Goal: Information Seeking & Learning: Find specific page/section

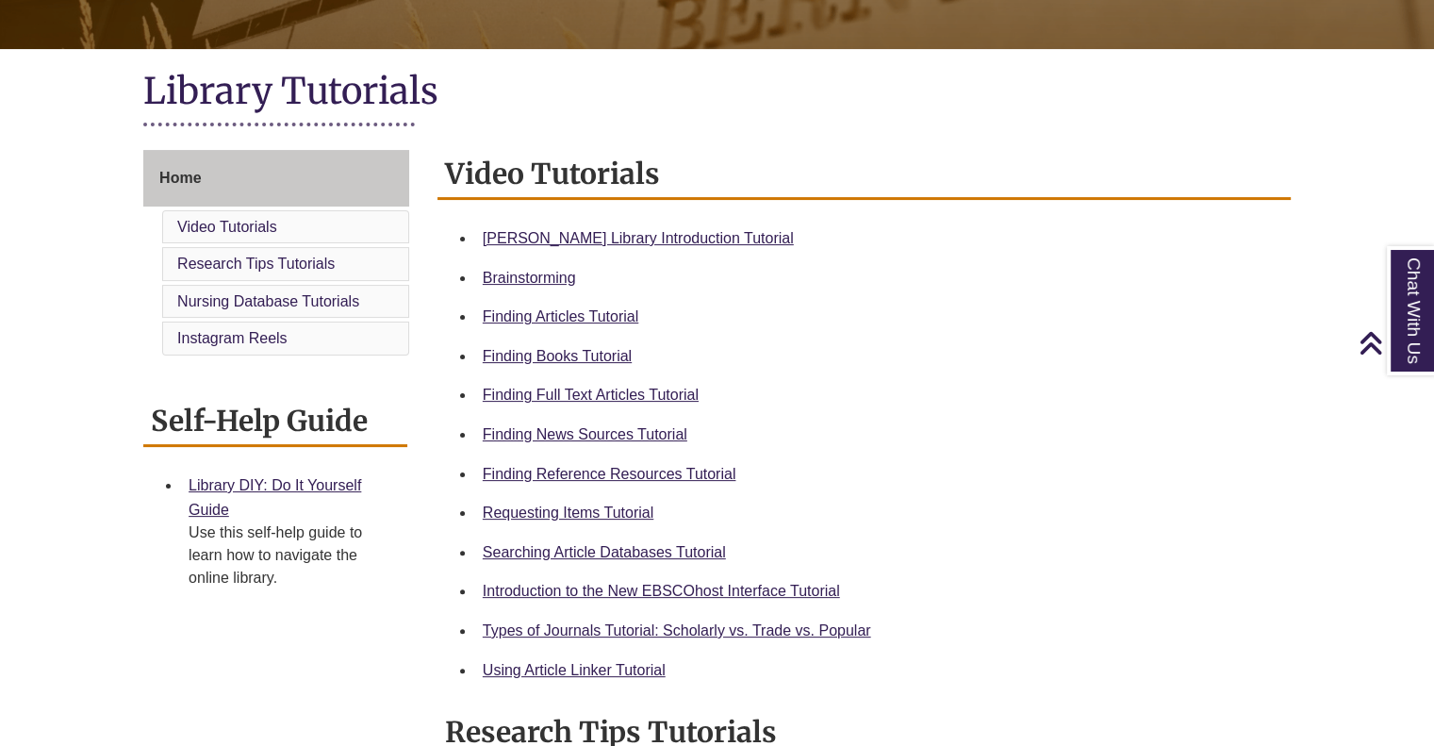
scroll to position [396, 0]
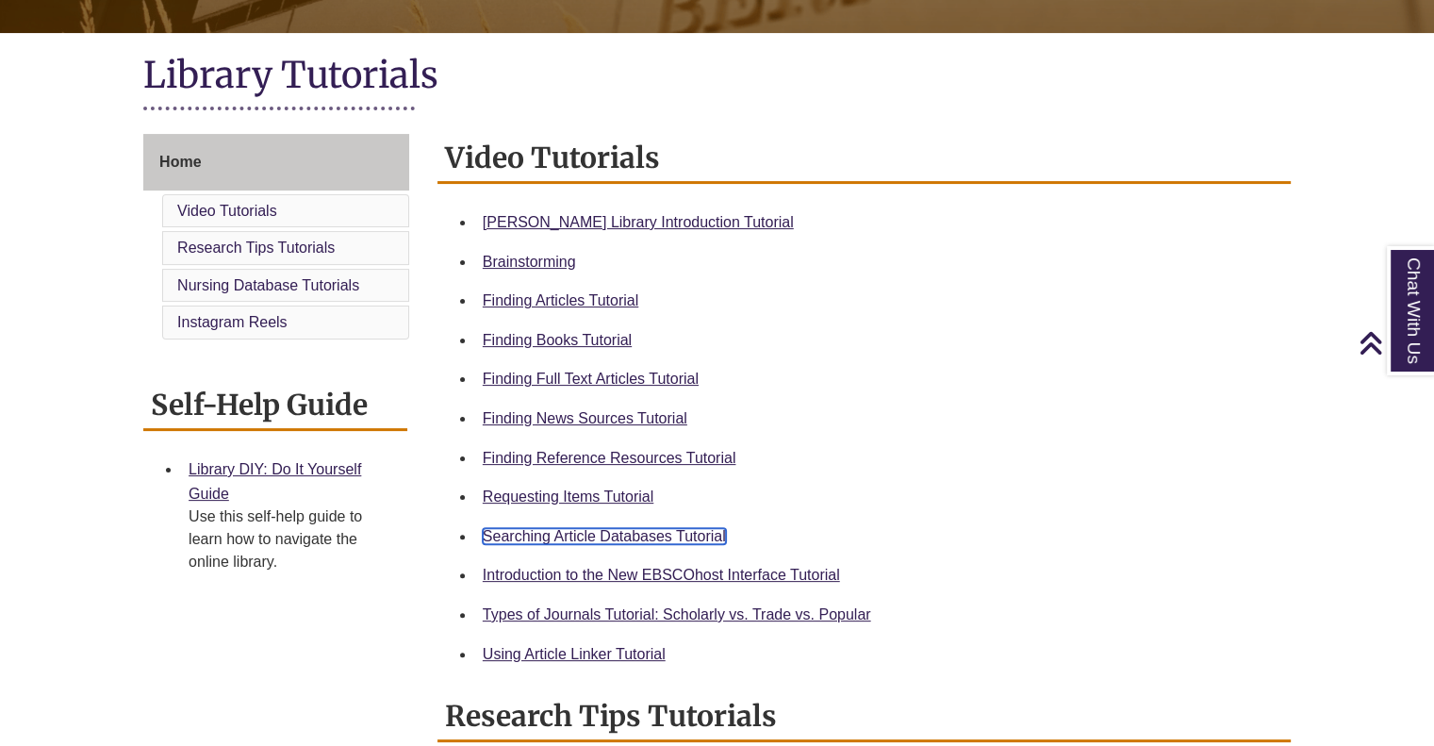
click at [579, 534] on link "Searching Article Databases Tutorial" at bounding box center [604, 536] width 243 height 16
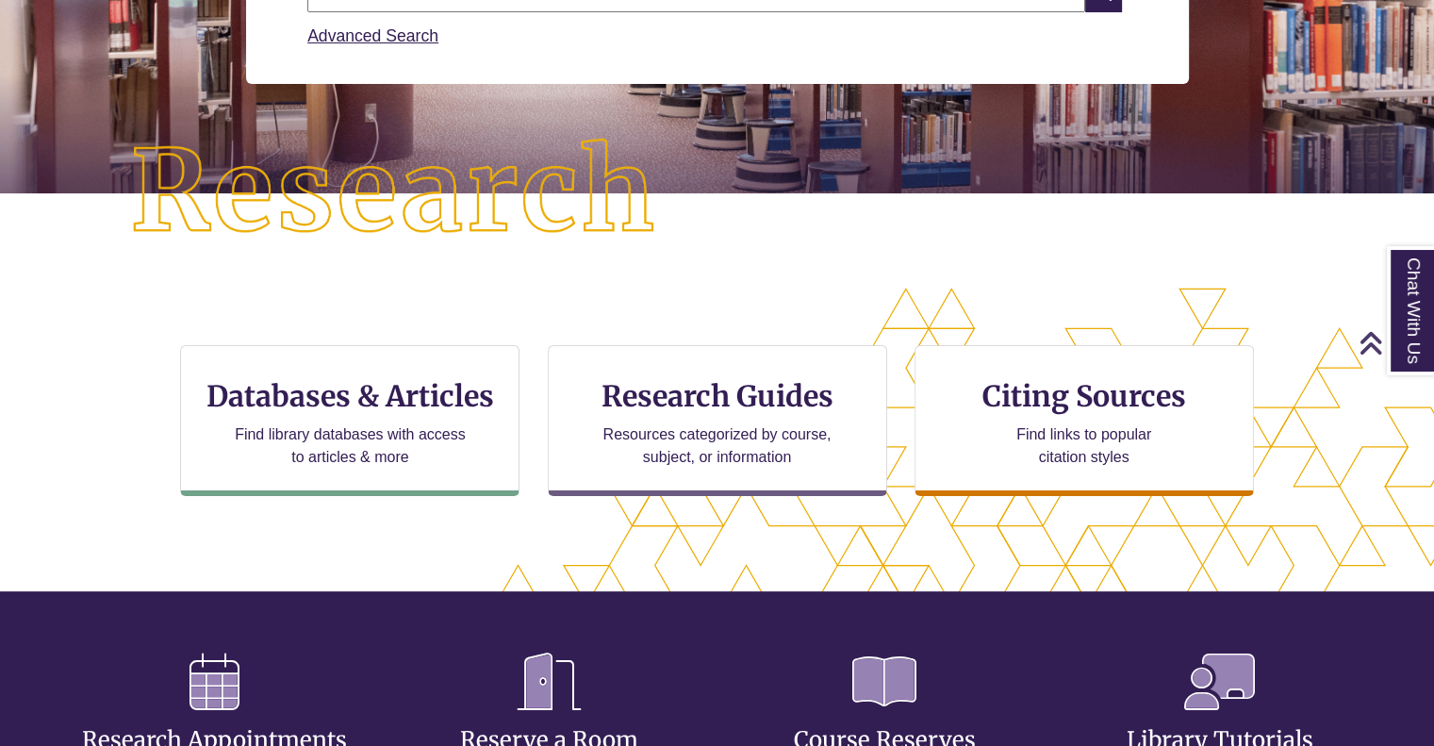
scroll to position [354, 0]
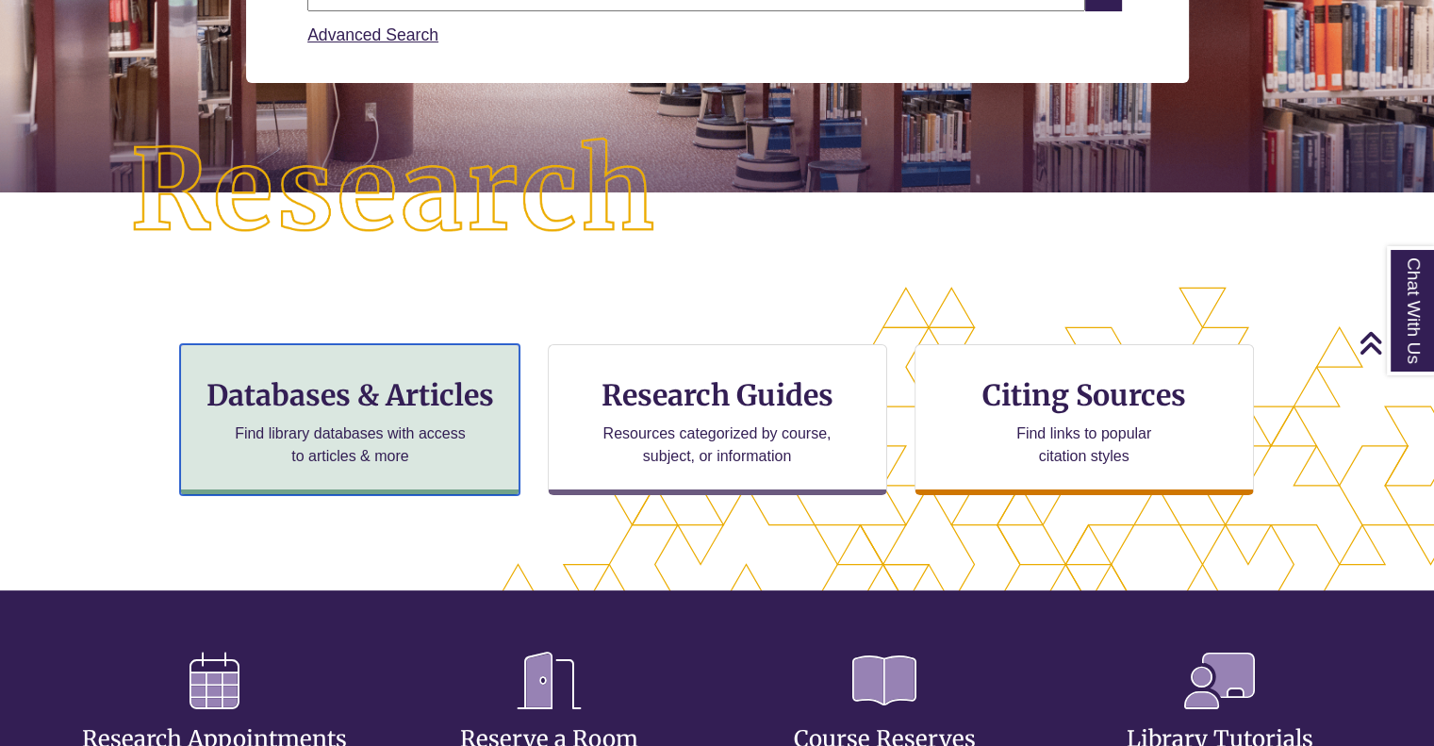
click at [409, 419] on div "Databases & Articles Find library databases with access to articles & more" at bounding box center [349, 419] width 339 height 151
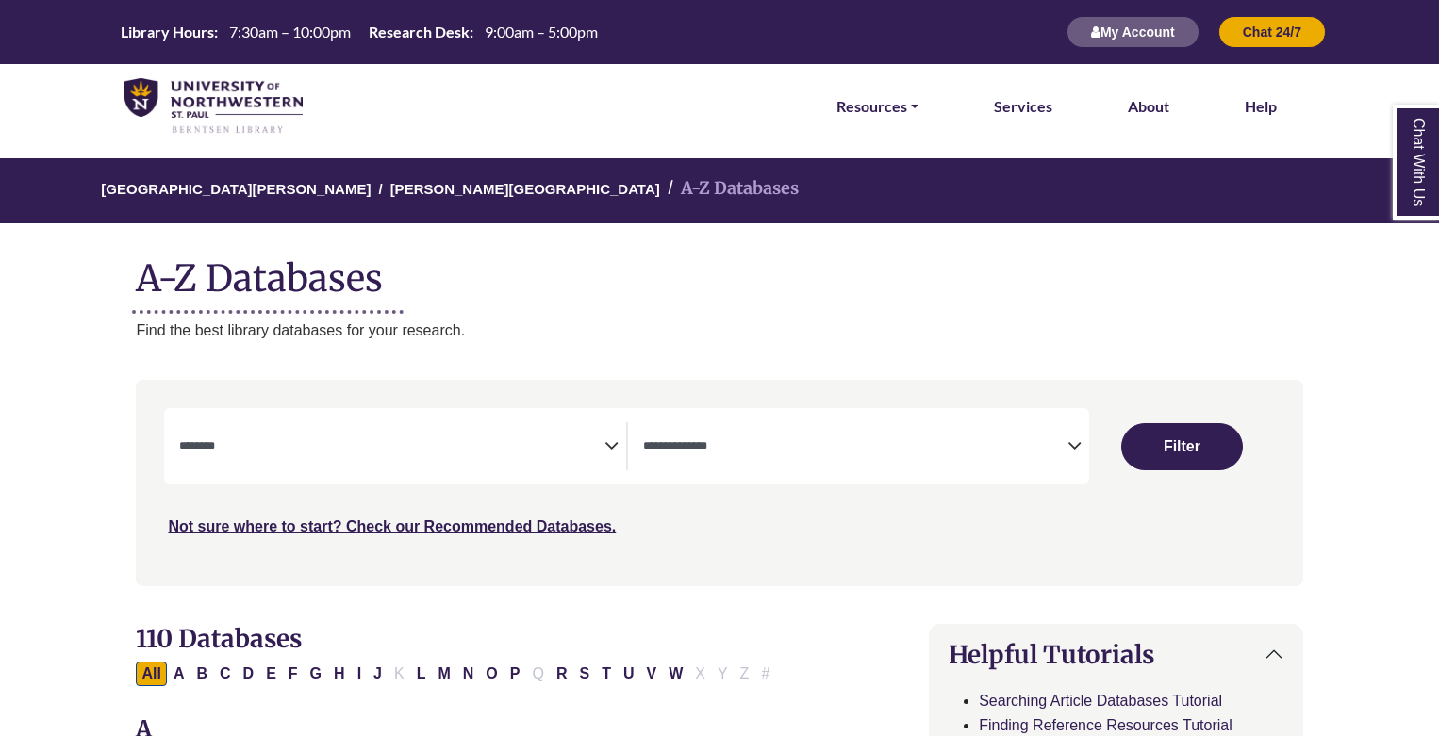
select select "Database Subject Filter"
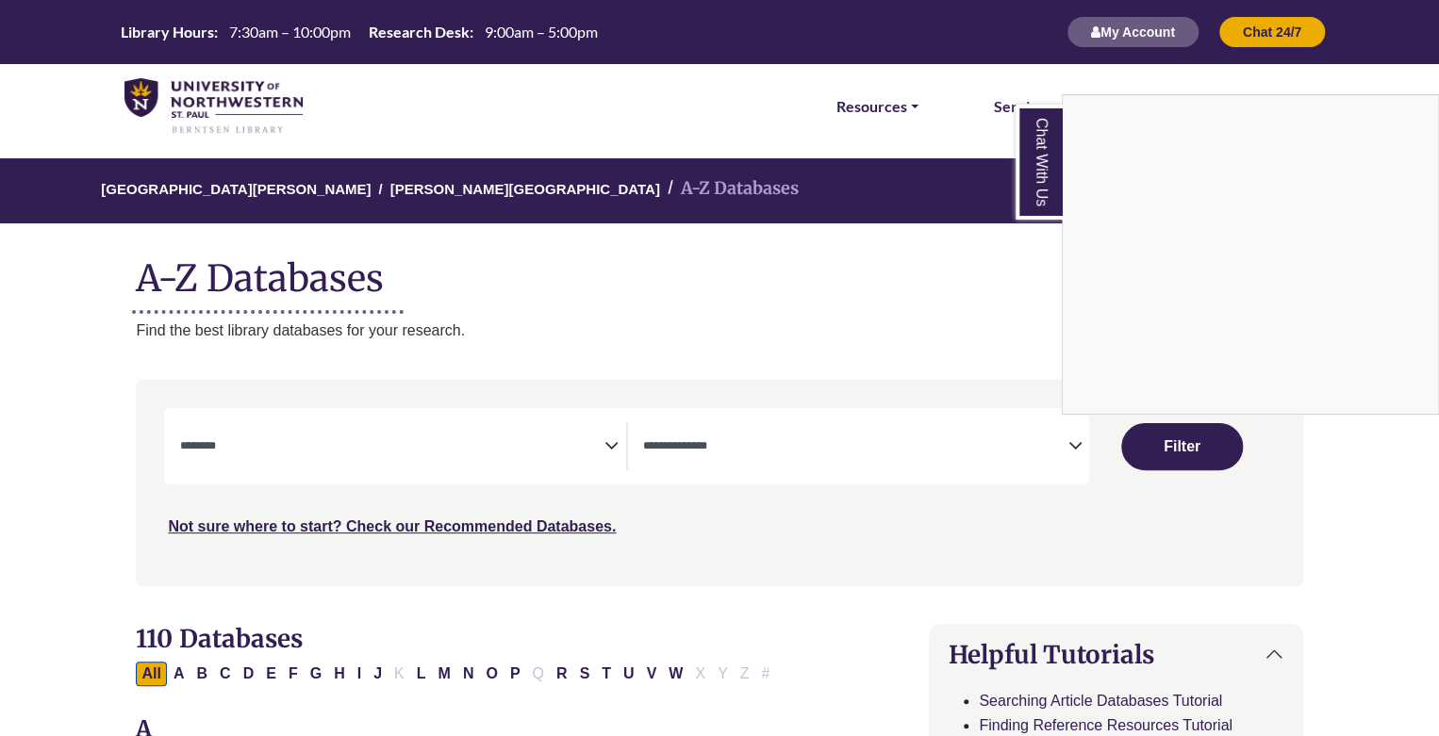
scroll to position [94, 0]
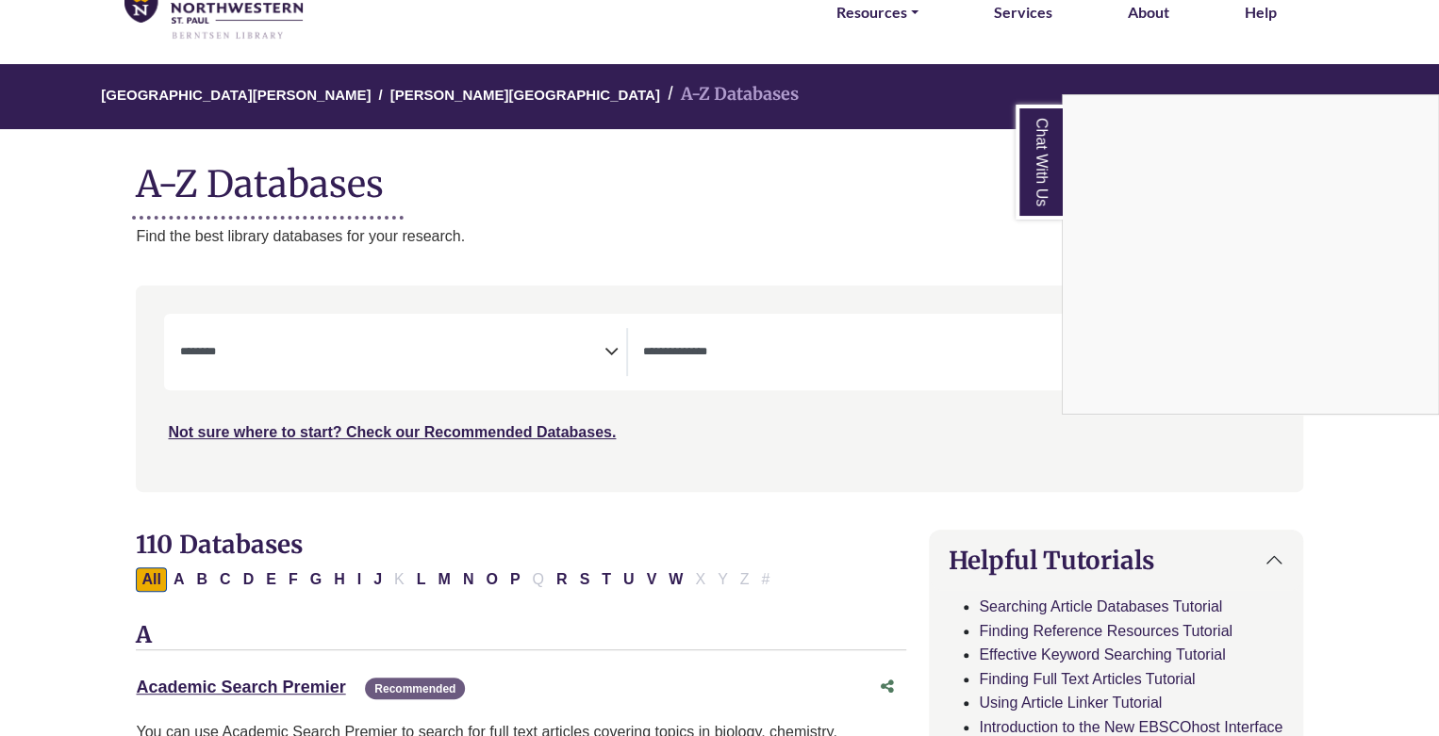
click at [897, 355] on div "Chat With Us" at bounding box center [719, 368] width 1439 height 736
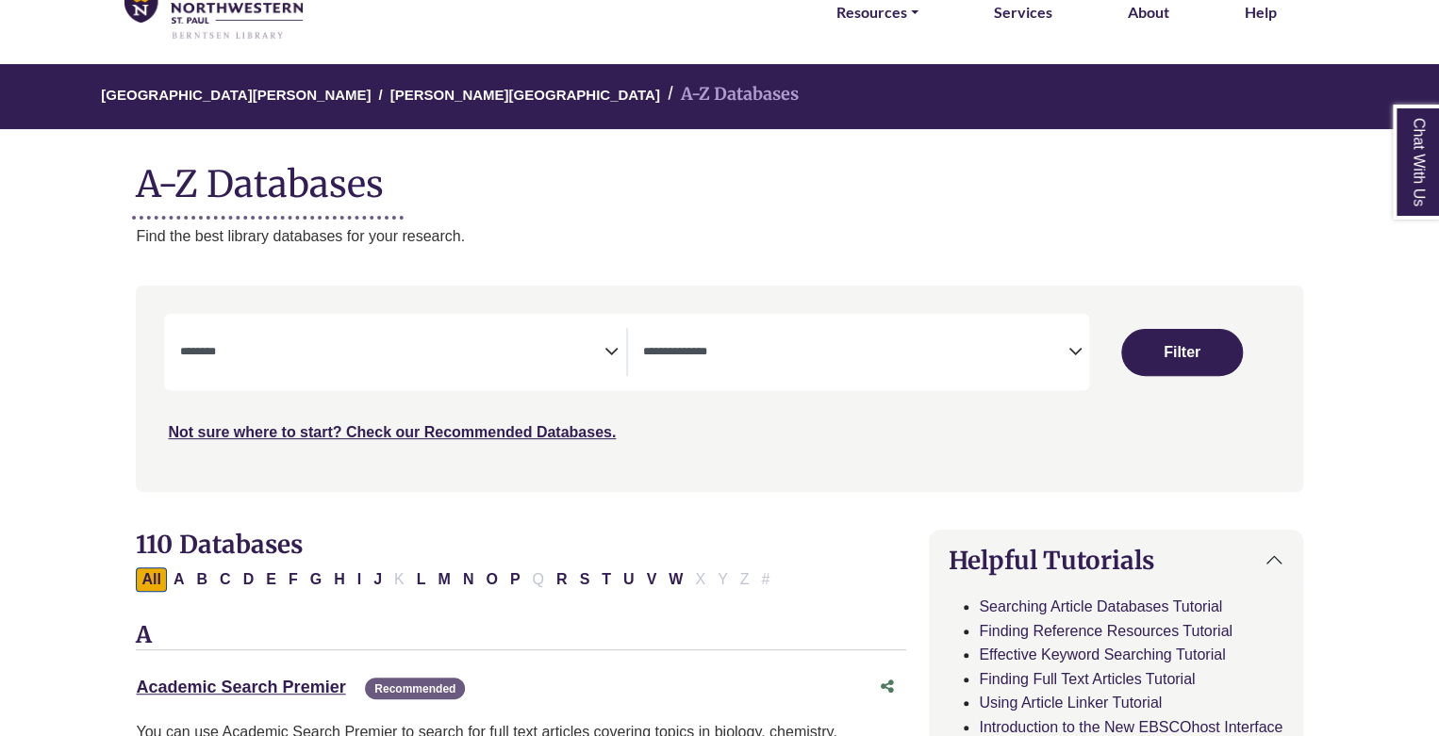
click at [1071, 351] on icon "Search filters" at bounding box center [1074, 349] width 14 height 28
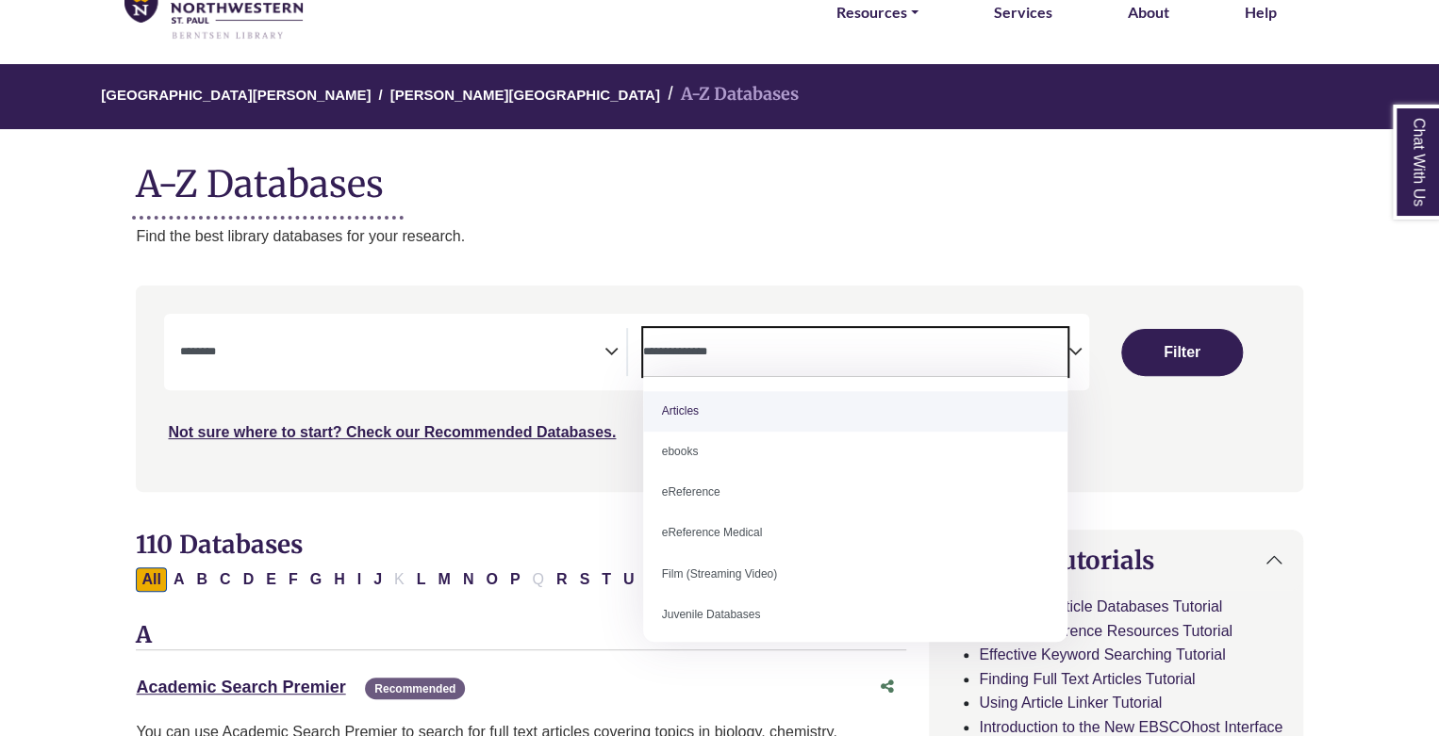
select select "*****"
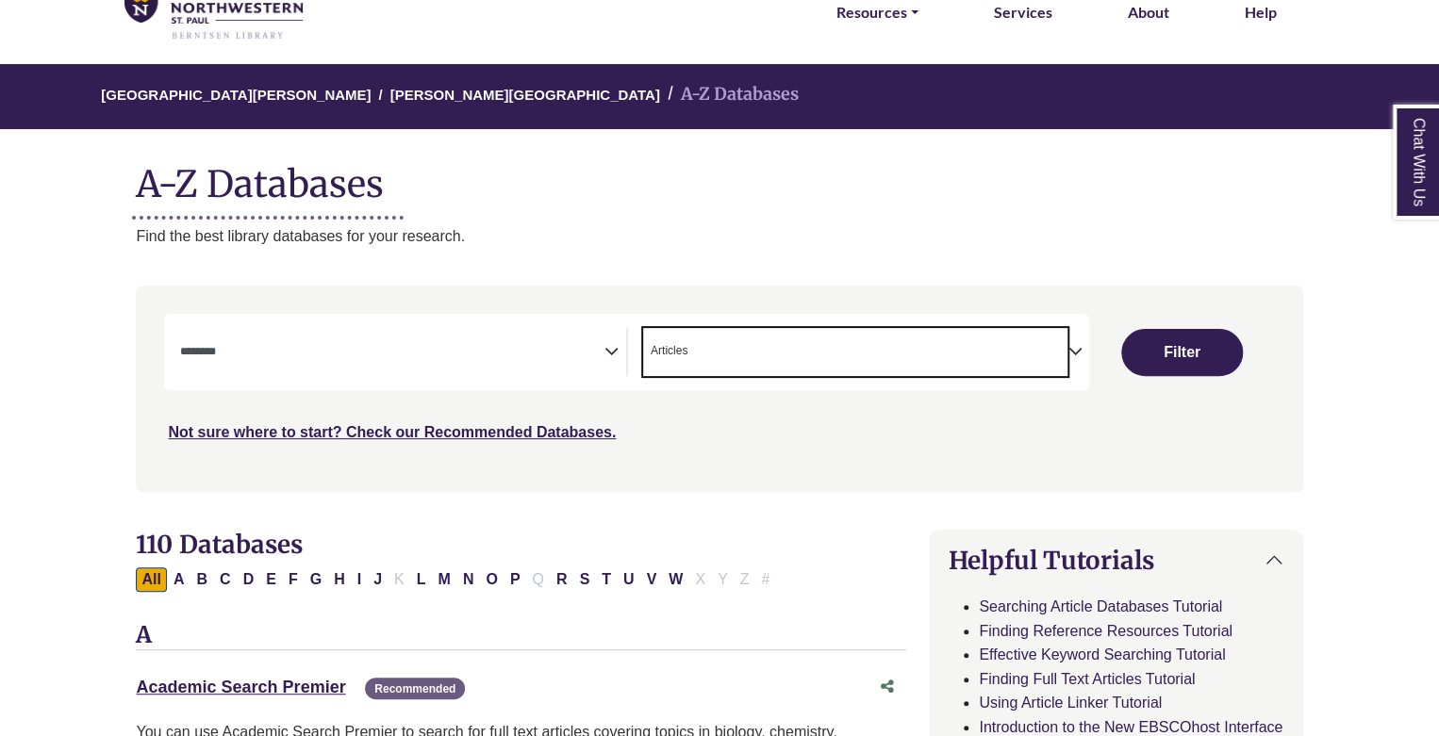
click at [609, 353] on icon "Search filters" at bounding box center [611, 349] width 14 height 28
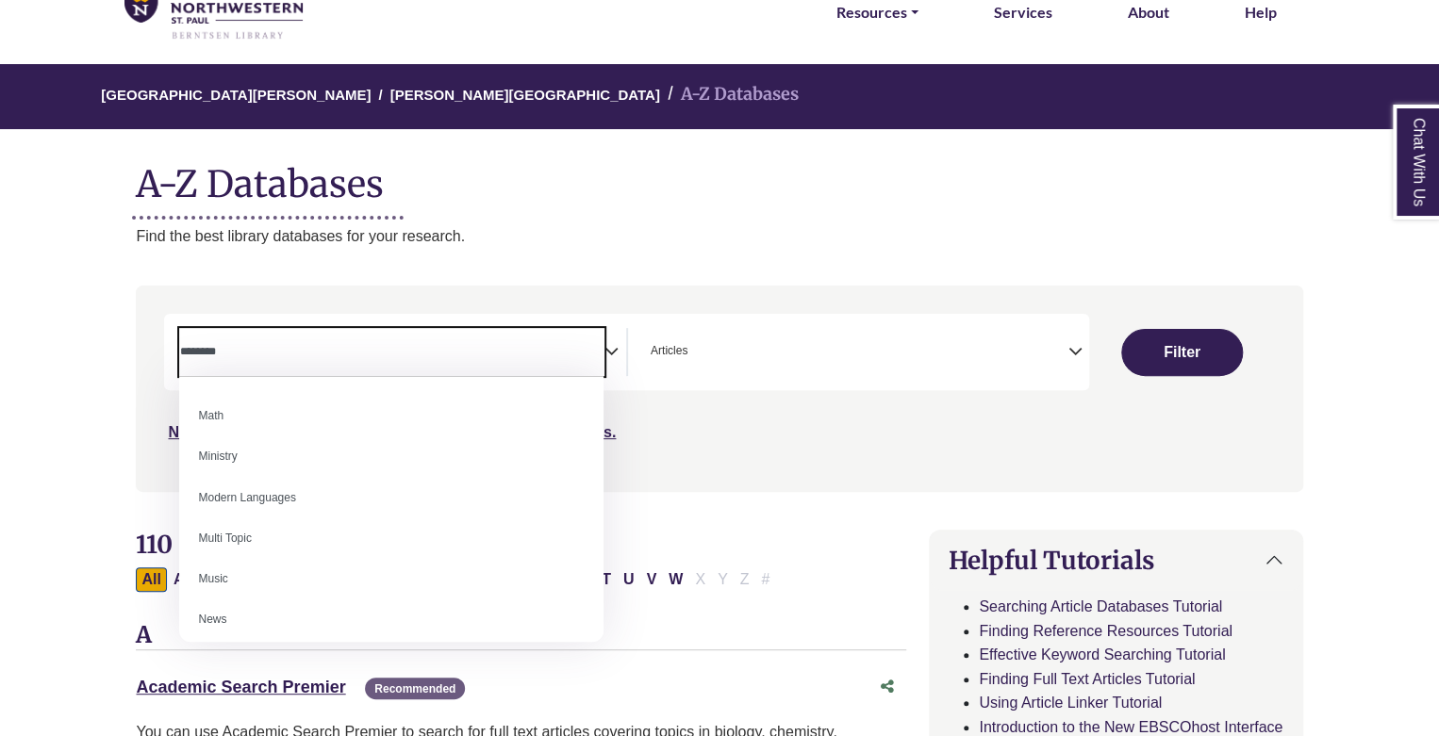
scroll to position [1171, 0]
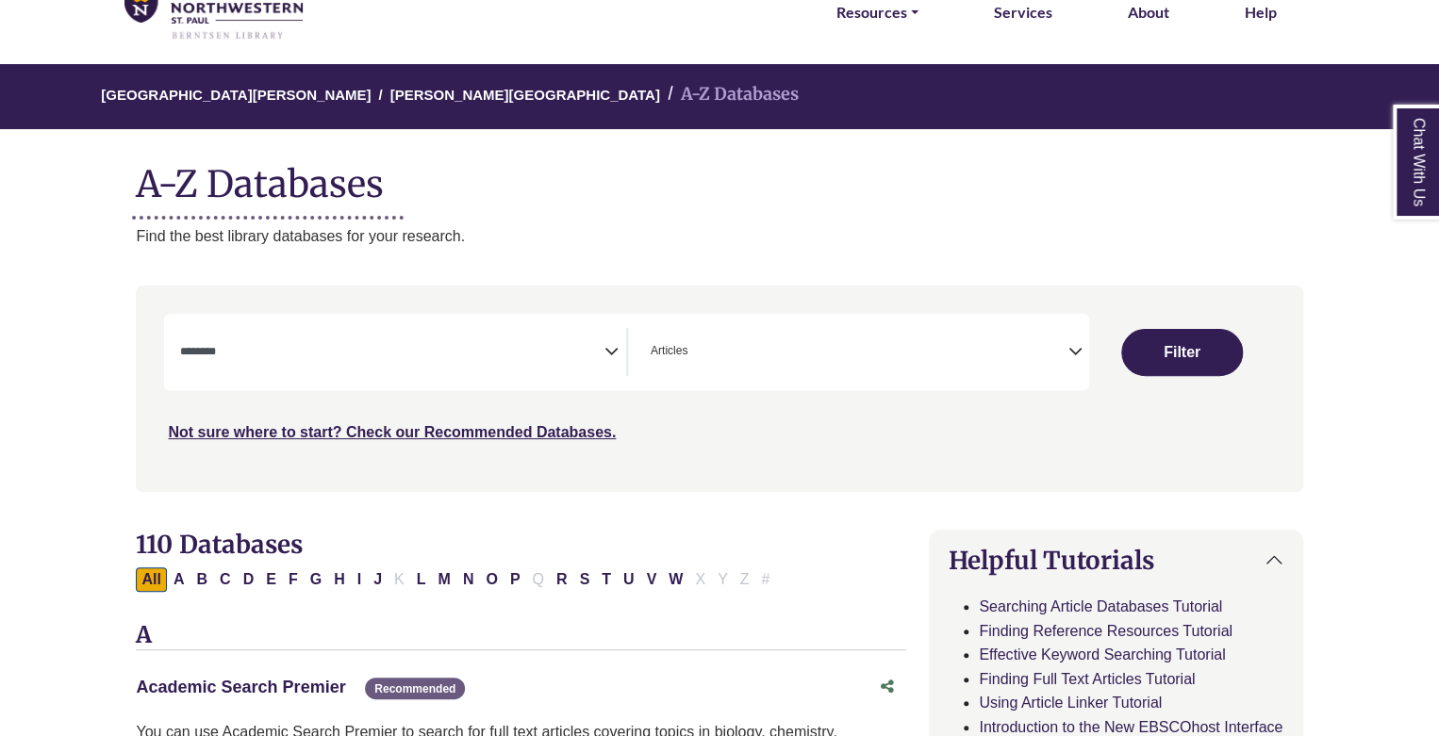
click at [207, 682] on link "Academic Search Premier This link opens in a new window" at bounding box center [240, 687] width 209 height 19
